Goal: Transaction & Acquisition: Purchase product/service

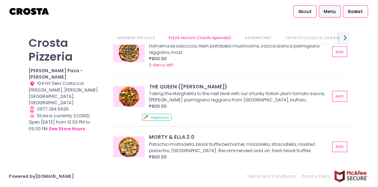
scroll to position [70, 0]
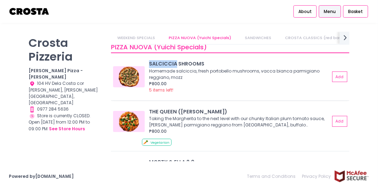
copy div "[PERSON_NAME]"
drag, startPoint x: 144, startPoint y: 60, endPoint x: 175, endPoint y: 64, distance: 31.1
click at [175, 64] on div "[PERSON_NAME] SHROOMS Homemade [PERSON_NAME], fresh portobello mushrooms, [PERS…" at bounding box center [230, 78] width 238 height 43
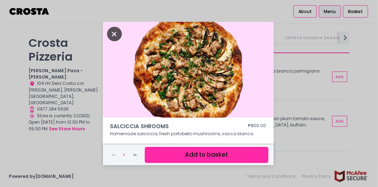
click at [115, 35] on icon "Close" at bounding box center [114, 34] width 15 height 14
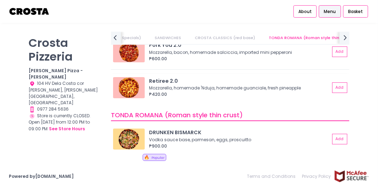
scroll to position [352, 0]
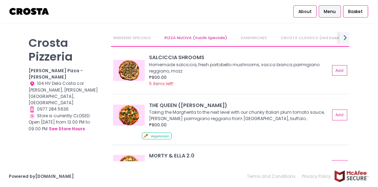
scroll to position [70, 0]
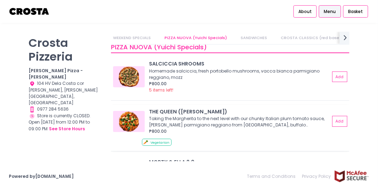
click at [312, 126] on div "Taking the Margherita to the next level with our chunky Italian plum tomato sau…" at bounding box center [238, 122] width 179 height 13
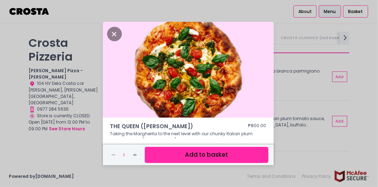
scroll to position [56, 0]
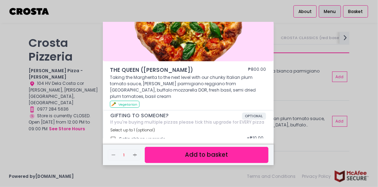
click at [301, 92] on div "THE QUEEN (Margherita) ₱800.00 Taking the Margherita to the next level with our…" at bounding box center [189, 93] width 378 height 187
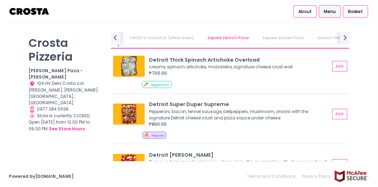
scroll to position [846, 0]
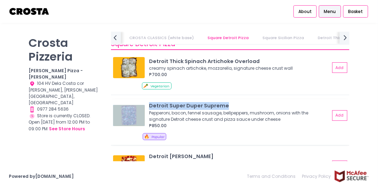
drag, startPoint x: 230, startPoint y: 105, endPoint x: 146, endPoint y: 104, distance: 84.6
click at [146, 104] on div "Detroit Super Duper Supreme Pepperoni, bacon, fennel sausage, bellpeppers, mush…" at bounding box center [230, 115] width 234 height 27
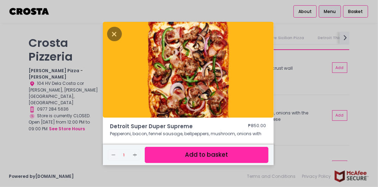
click at [304, 91] on div "Detroit Super Duper Supreme ₱850.00 Pepperoni, bacon, fennel sausage, bellpeppe…" at bounding box center [189, 93] width 378 height 187
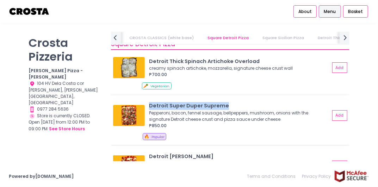
copy div "Detroit Super Duper Supreme"
drag, startPoint x: 208, startPoint y: 104, endPoint x: 255, endPoint y: 101, distance: 47.3
click at [255, 102] on div "Detroit Super Duper Supreme" at bounding box center [239, 106] width 181 height 8
